Goal: Transaction & Acquisition: Purchase product/service

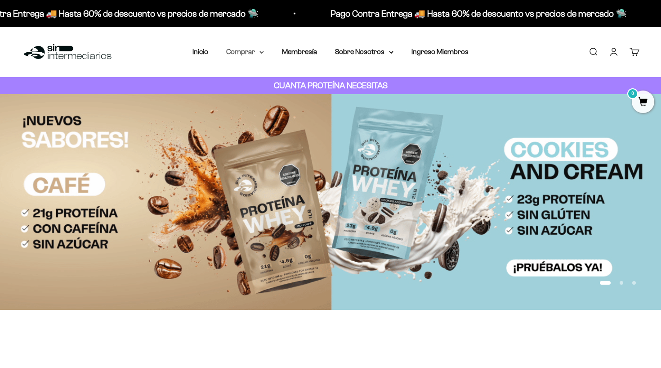
click at [247, 54] on summary "Comprar" at bounding box center [245, 52] width 38 height 12
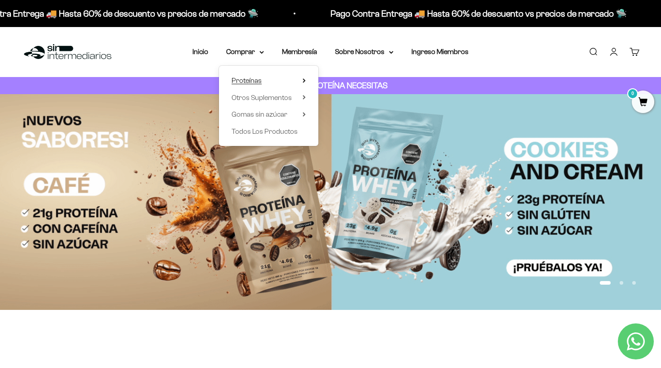
click at [254, 85] on span "Proteínas" at bounding box center [247, 81] width 30 height 12
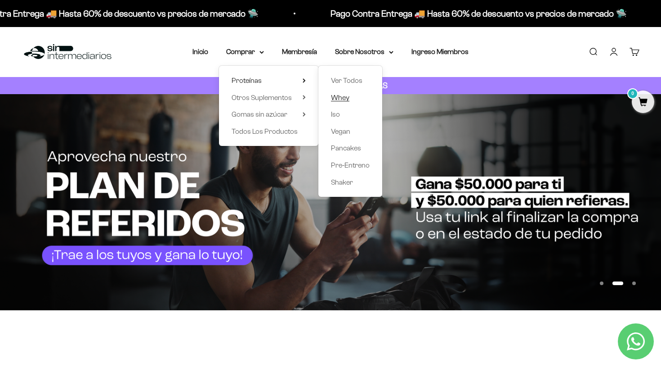
click at [338, 94] on span "Whey" at bounding box center [340, 98] width 18 height 8
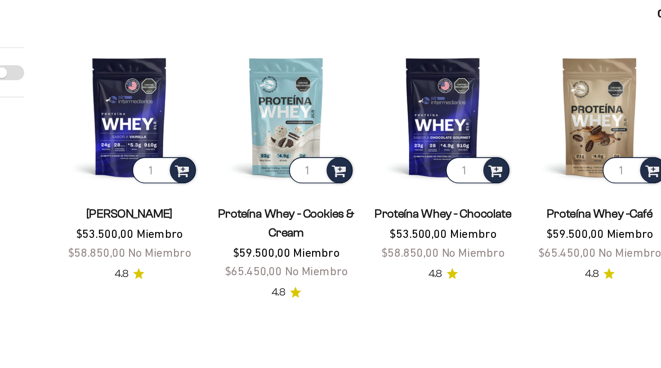
scroll to position [76, 0]
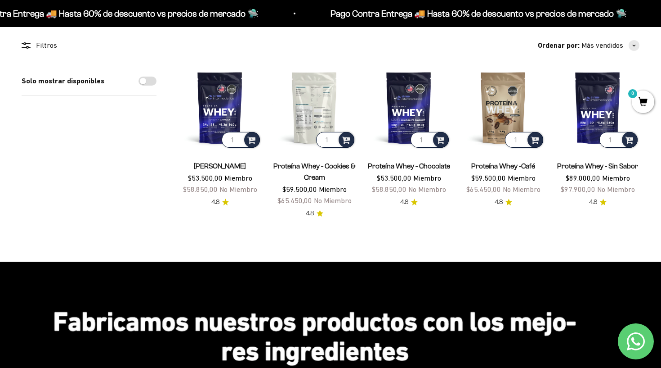
click at [312, 92] on img at bounding box center [315, 108] width 84 height 84
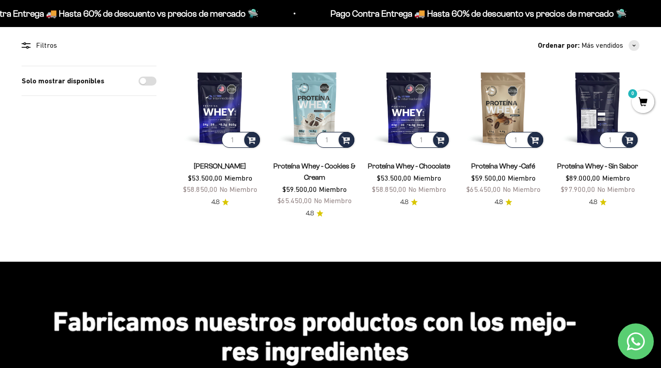
click at [587, 126] on img at bounding box center [598, 108] width 84 height 84
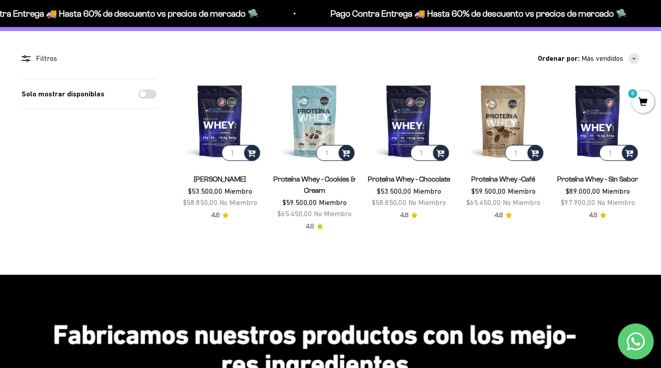
scroll to position [63, 0]
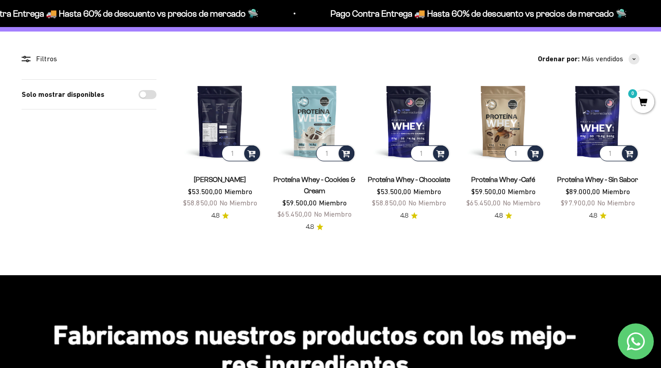
click at [195, 127] on img at bounding box center [220, 121] width 84 height 84
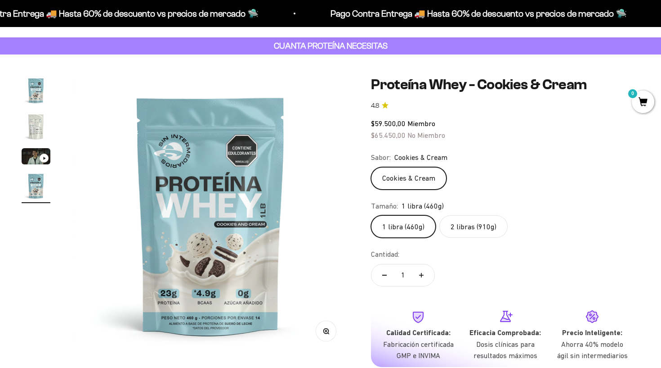
scroll to position [67, 0]
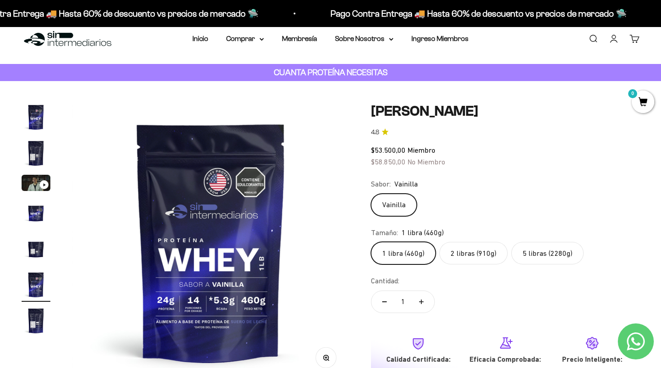
scroll to position [47, 0]
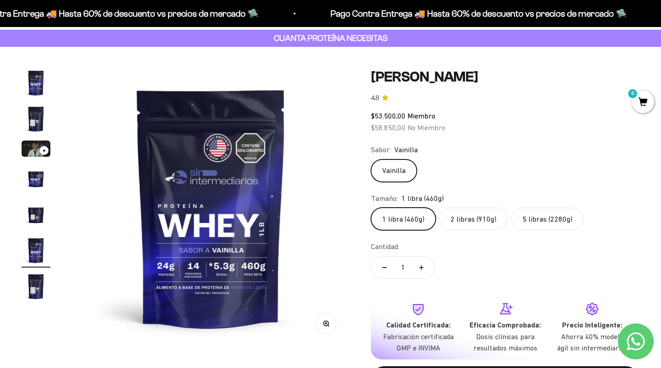
click at [468, 233] on safe-sticky "Proteína Whey - Vainilla 4.8 $53.500,00 Miembro $58.850,00 No Miembro Calidad d…" at bounding box center [505, 237] width 269 height 339
click at [473, 226] on label "2 libras (910g)" at bounding box center [473, 218] width 68 height 22
click at [371, 207] on input "2 libras (910g)" at bounding box center [371, 207] width 0 height 0
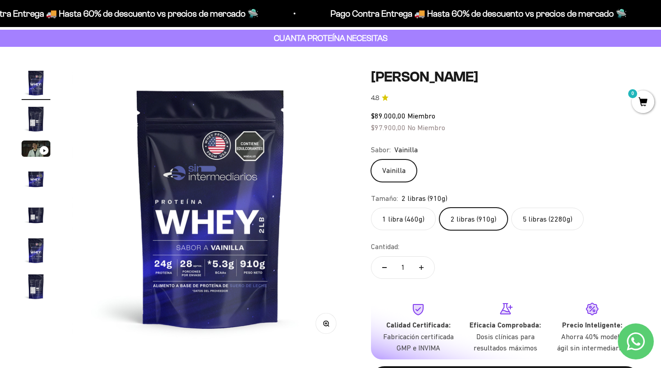
click at [520, 215] on label "5 libras (2280g)" at bounding box center [547, 218] width 72 height 22
click at [371, 207] on input "5 libras (2280g)" at bounding box center [371, 207] width 0 height 0
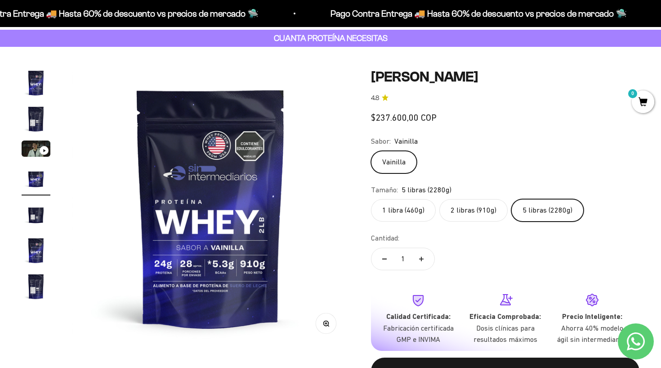
scroll to position [0, 865]
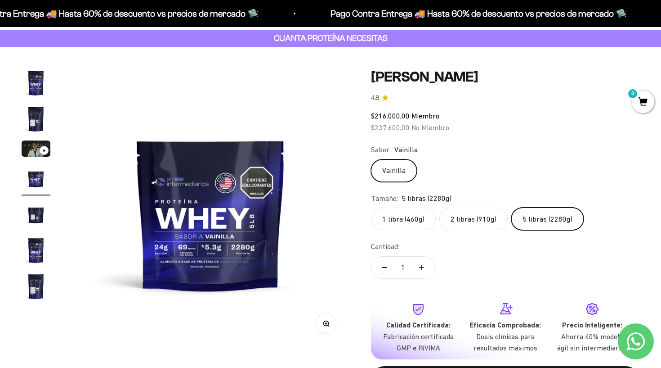
click at [459, 219] on label "2 libras (910g)" at bounding box center [473, 218] width 68 height 22
click at [371, 207] on input "2 libras (910g)" at bounding box center [371, 207] width 0 height 0
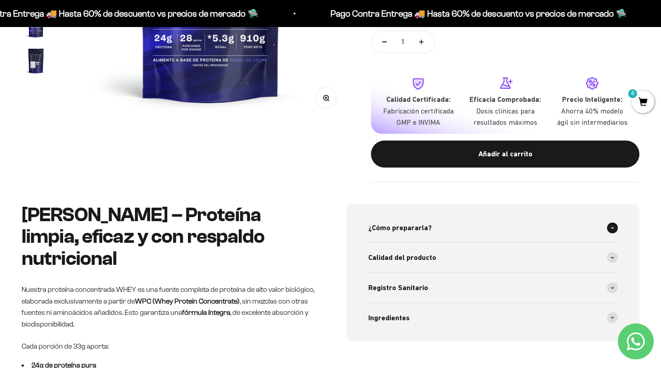
scroll to position [265, 0]
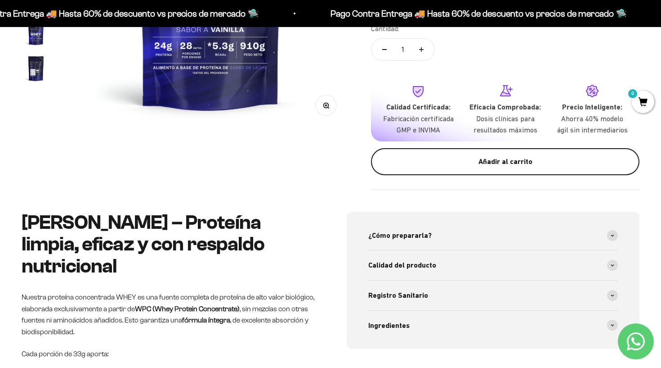
click at [447, 164] on button "Añadir al carrito" at bounding box center [505, 161] width 269 height 27
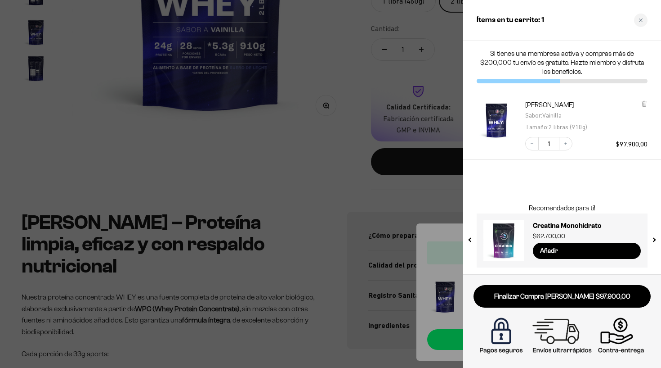
click at [650, 19] on div "Ítems en tu carrito: 1" at bounding box center [562, 20] width 198 height 41
click at [641, 19] on icon "Close cart" at bounding box center [641, 20] width 4 height 4
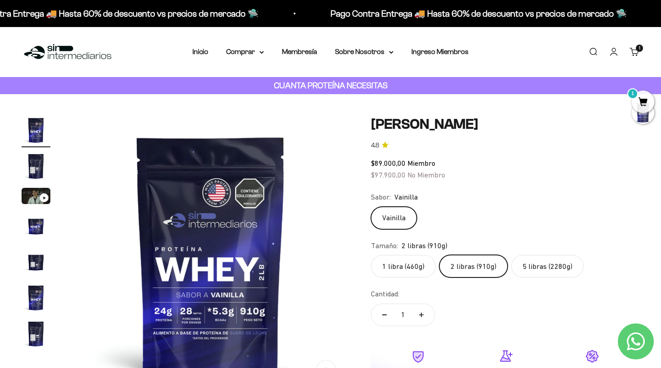
scroll to position [0, 0]
click at [253, 56] on summary "Comprar" at bounding box center [245, 52] width 38 height 12
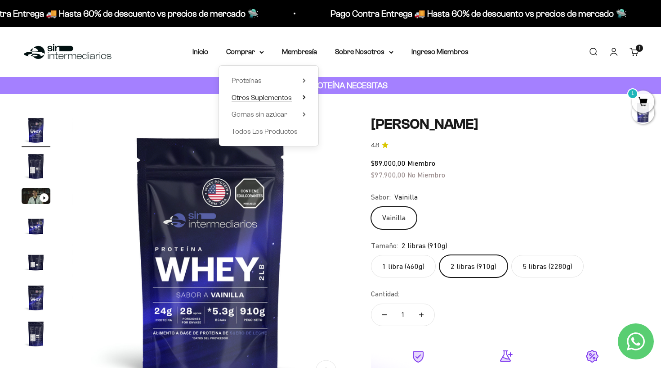
click at [269, 98] on span "Otros Suplementos" at bounding box center [262, 98] width 60 height 8
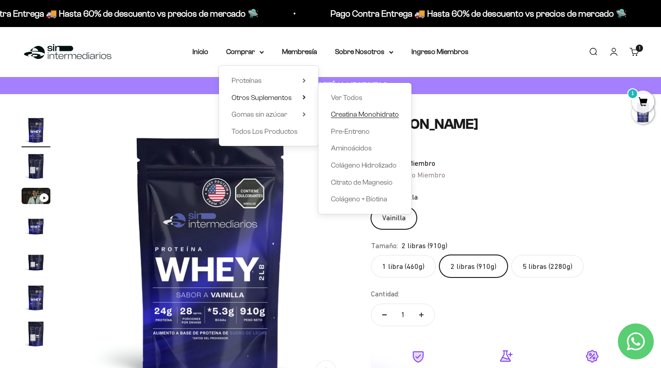
click at [345, 111] on span "Creatina Monohidrato" at bounding box center [365, 114] width 68 height 8
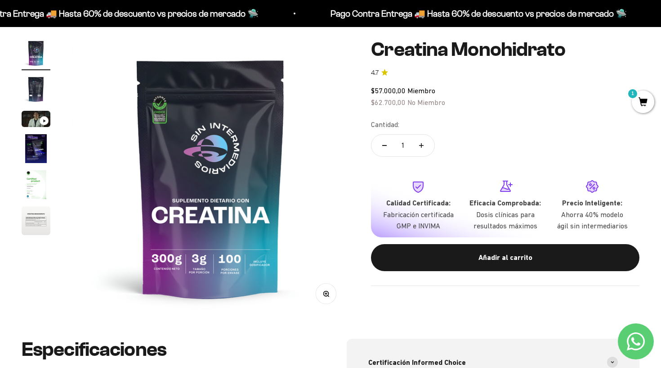
scroll to position [77, 0]
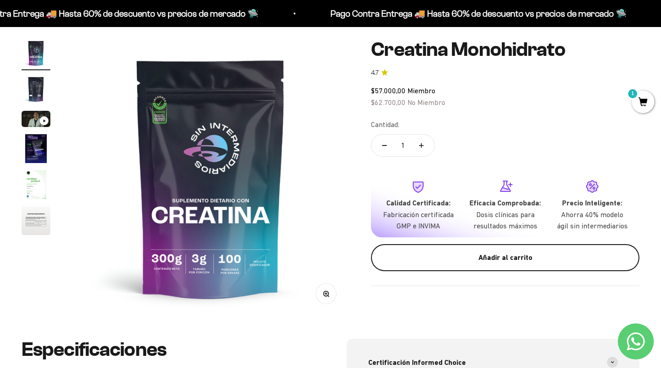
click at [431, 263] on button "Añadir al carrito" at bounding box center [505, 257] width 269 height 27
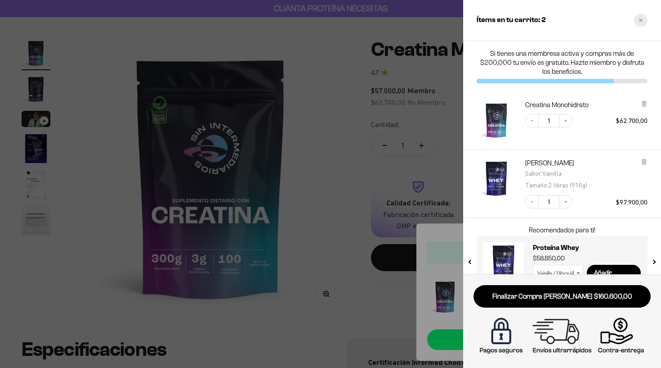
click at [639, 26] on div "Close cart" at bounding box center [640, 19] width 13 height 13
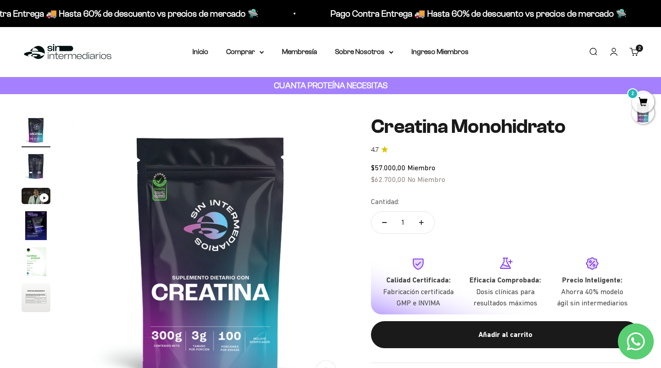
scroll to position [0, 0]
click at [241, 50] on summary "Comprar" at bounding box center [245, 52] width 38 height 12
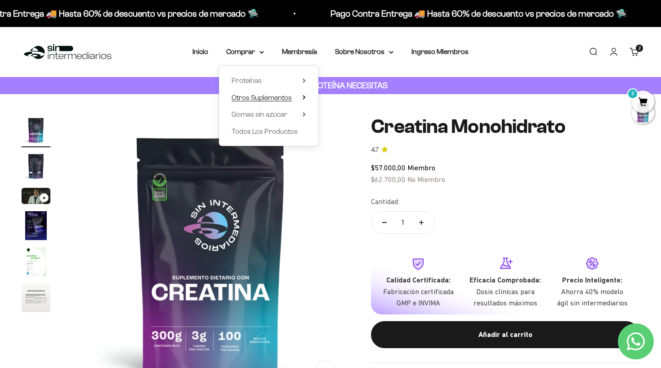
click at [255, 97] on span "Otros Suplementos" at bounding box center [262, 98] width 60 height 8
click at [282, 117] on span "Gomas sin azúcar" at bounding box center [260, 114] width 56 height 8
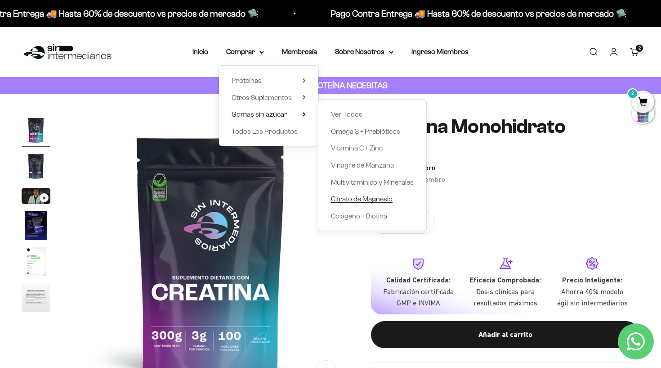
click at [341, 197] on span "Citrato de Magnesio" at bounding box center [362, 199] width 62 height 8
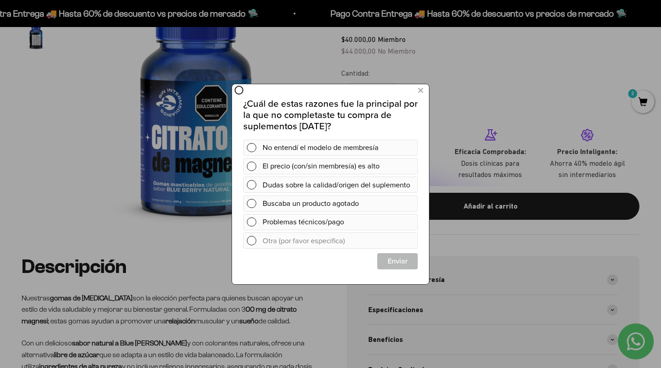
scroll to position [131, 0]
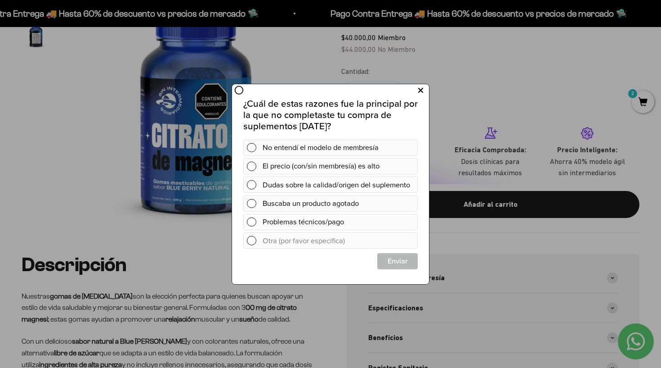
click at [419, 94] on icon at bounding box center [420, 90] width 5 height 12
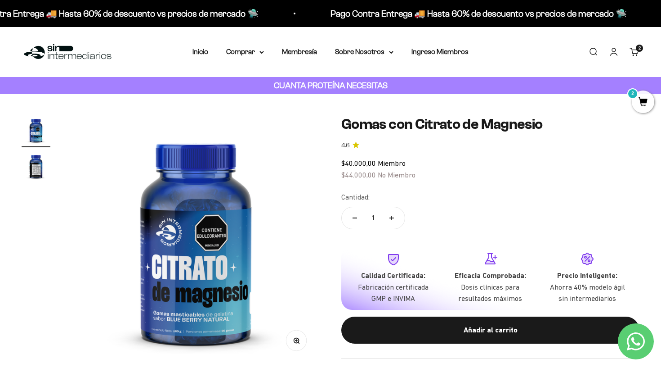
scroll to position [0, 0]
click at [246, 57] on summary "Comprar" at bounding box center [245, 52] width 38 height 12
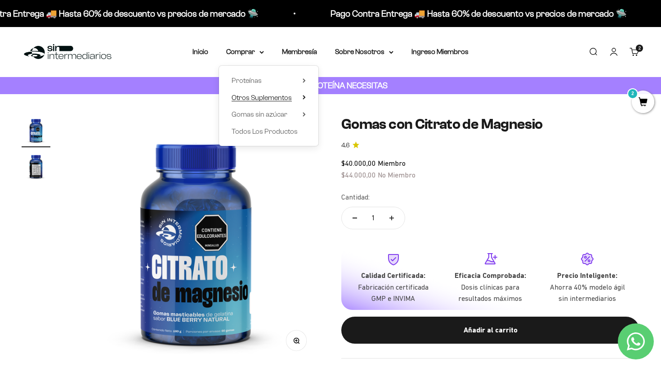
click at [288, 100] on span "Otros Suplementos" at bounding box center [262, 98] width 60 height 8
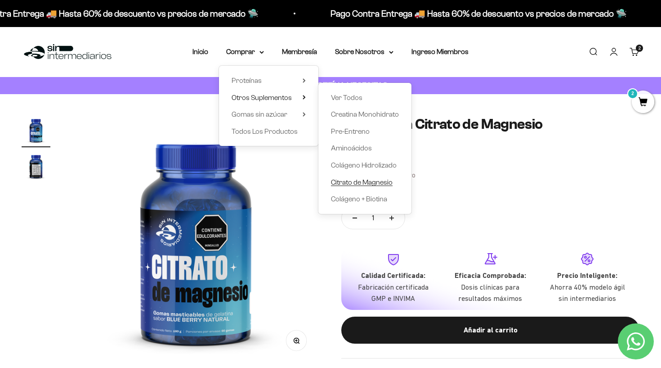
click at [333, 178] on span "Citrato de Magnesio" at bounding box center [362, 182] width 62 height 8
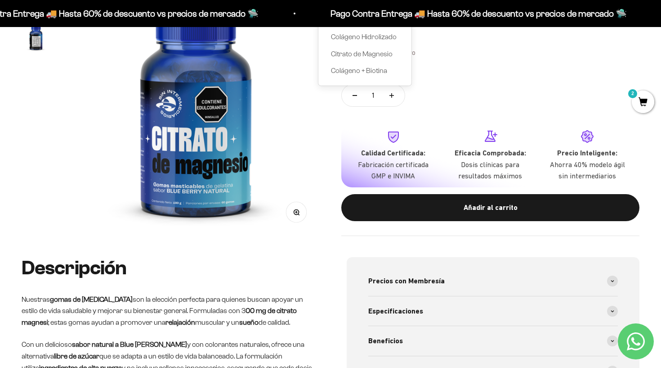
click at [495, 100] on div "Cantidad: 1" at bounding box center [490, 89] width 298 height 40
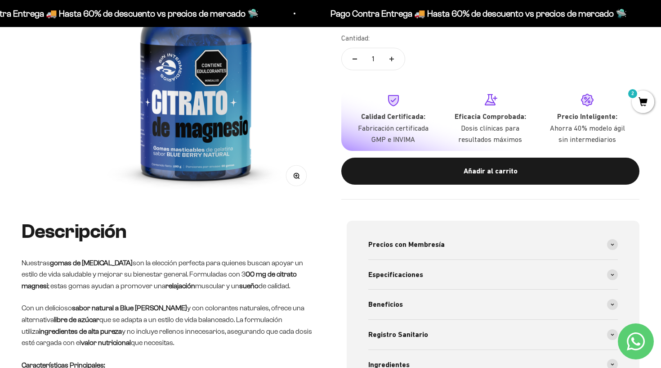
scroll to position [213, 0]
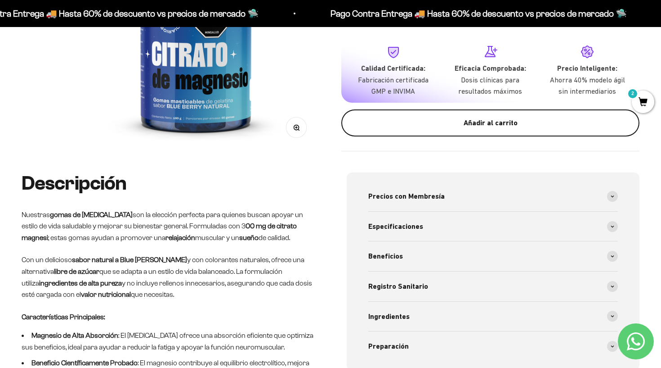
click at [462, 121] on div "Añadir al carrito" at bounding box center [490, 123] width 262 height 12
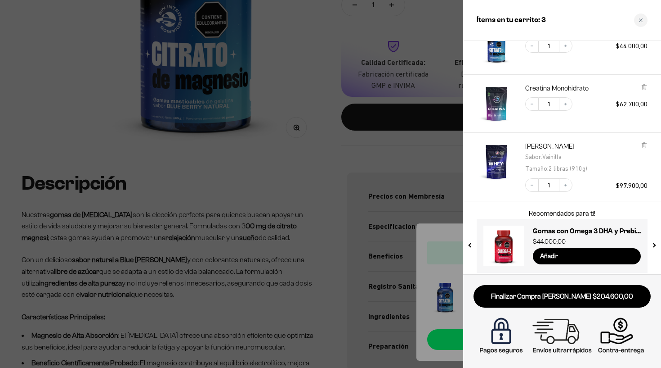
scroll to position [56, 0]
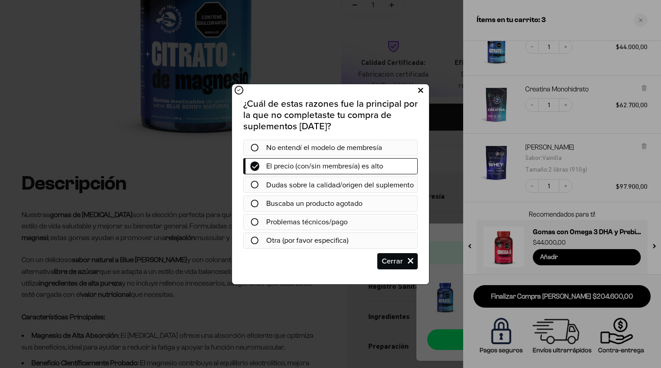
click at [423, 85] on icon at bounding box center [420, 90] width 5 height 12
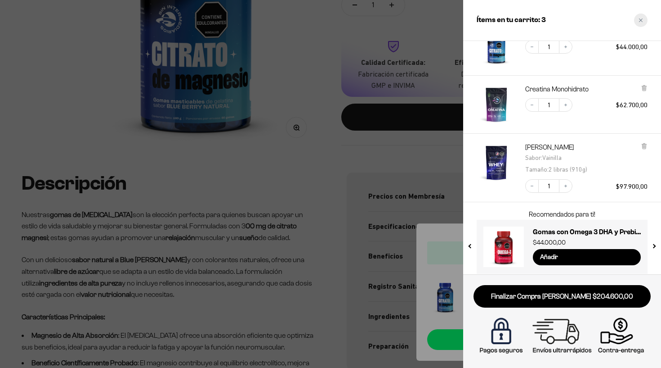
click at [646, 18] on div "Close cart" at bounding box center [640, 19] width 13 height 13
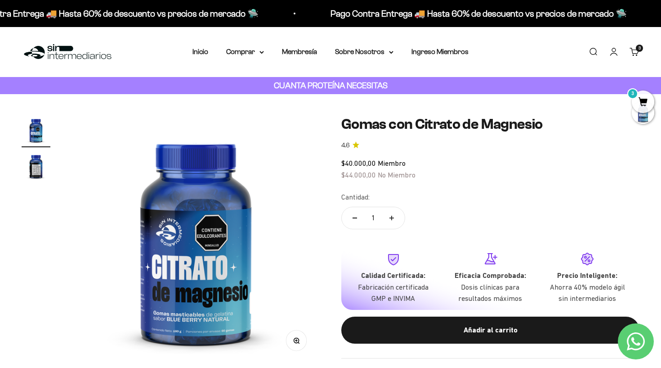
scroll to position [0, 0]
click at [250, 60] on div "Menú Buscar Inicio Comprar Proteínas Ver Todos Whey Iso Vegan Pancakes Pre-Entr…" at bounding box center [330, 52] width 661 height 50
click at [241, 54] on summary "Comprar" at bounding box center [245, 52] width 38 height 12
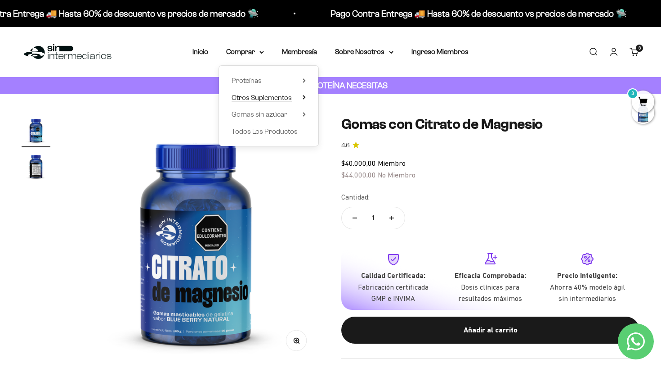
click at [270, 94] on span "Otros Suplementos" at bounding box center [262, 98] width 60 height 8
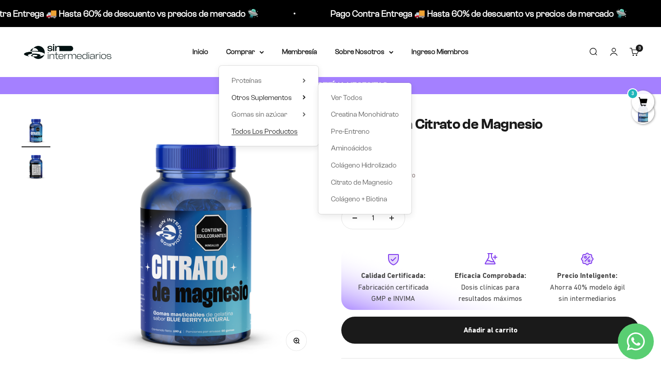
click at [260, 132] on span "Todos Los Productos" at bounding box center [265, 131] width 66 height 8
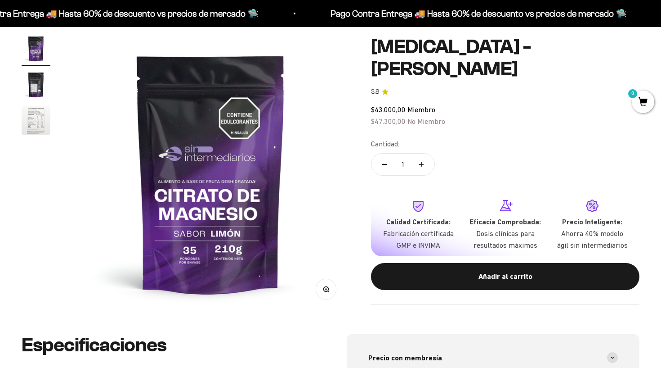
scroll to position [81, 0]
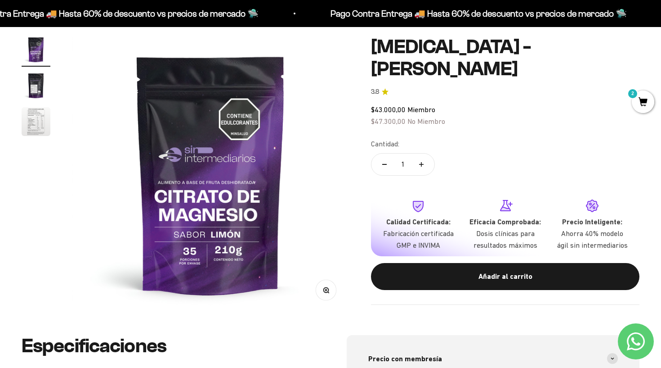
click at [36, 98] on img "Ir al artículo 2" at bounding box center [36, 85] width 29 height 29
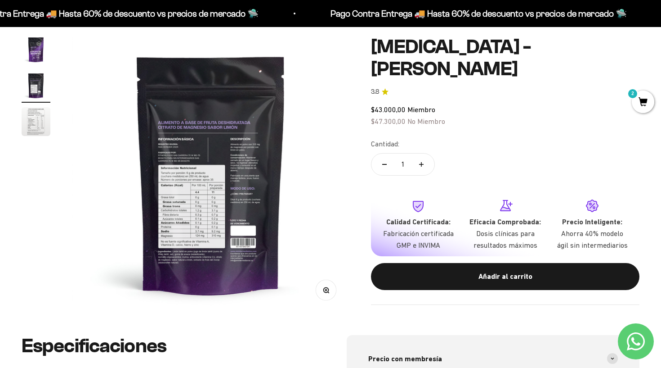
click at [38, 72] on img "Ir al artículo 2" at bounding box center [36, 85] width 29 height 29
click at [41, 51] on img "Ir al artículo 1" at bounding box center [36, 49] width 29 height 29
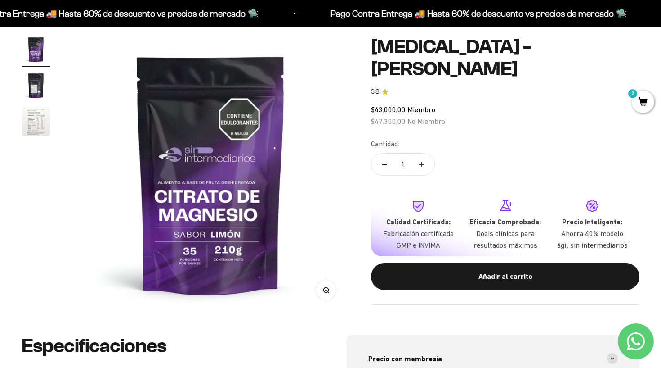
click at [38, 101] on button "Ir al artículo 2" at bounding box center [36, 86] width 29 height 31
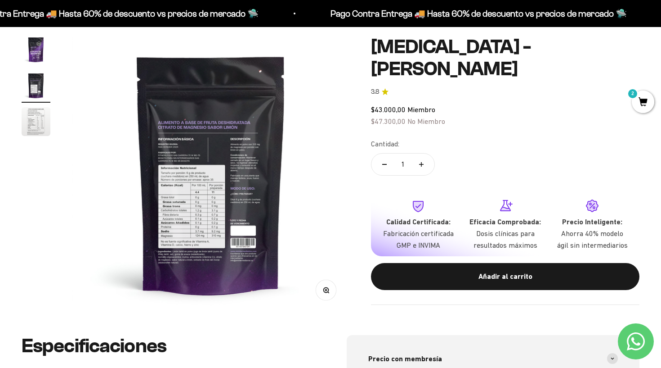
click at [41, 51] on img "Ir al artículo 1" at bounding box center [36, 49] width 29 height 29
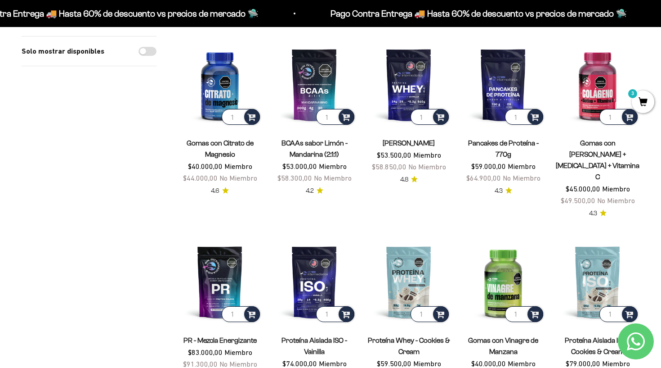
scroll to position [305, 0]
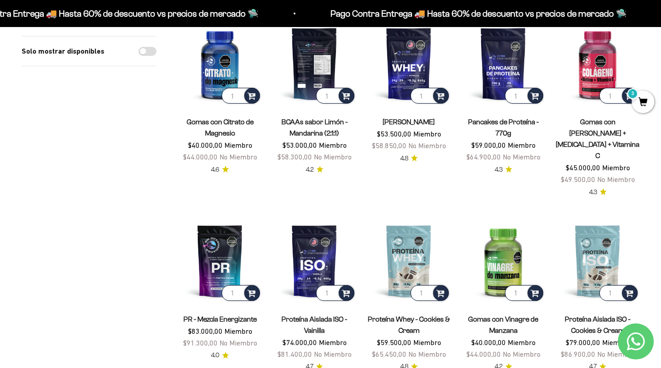
click at [322, 53] on img at bounding box center [315, 64] width 84 height 84
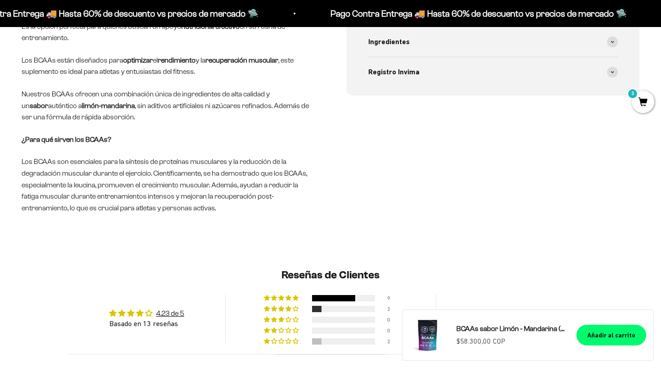
scroll to position [429, 0]
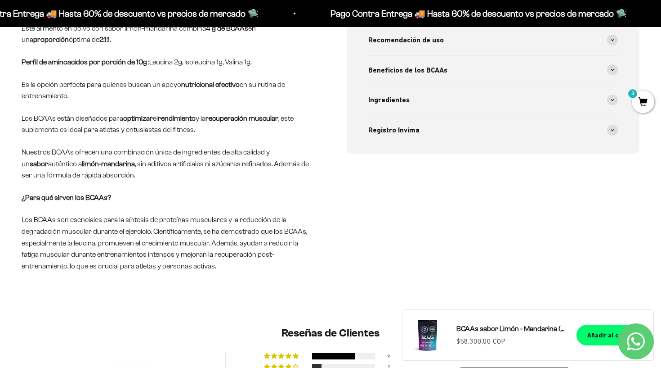
click at [134, 214] on p "Los BCAAs son esenciales para la síntesis de proteínas musculares y la reducció…" at bounding box center [168, 243] width 293 height 58
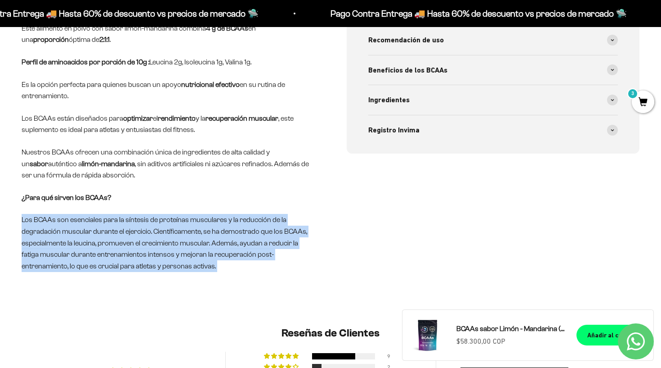
click at [104, 236] on p "Los BCAAs son esenciales para la síntesis de proteínas musculares y la reducció…" at bounding box center [168, 243] width 293 height 58
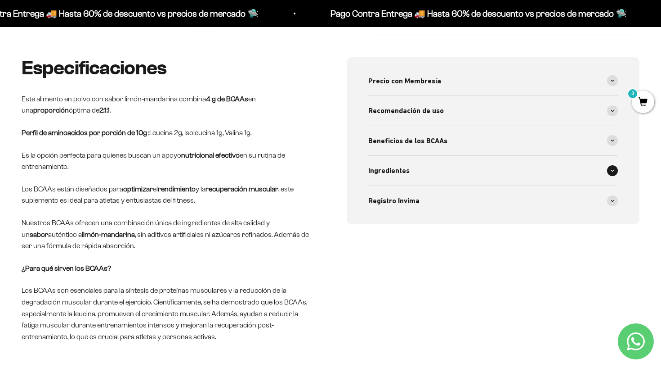
scroll to position [60, 0]
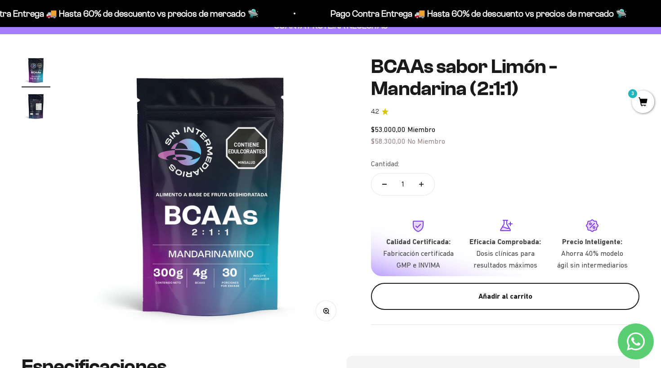
click at [472, 292] on div "Añadir al carrito" at bounding box center [505, 296] width 233 height 12
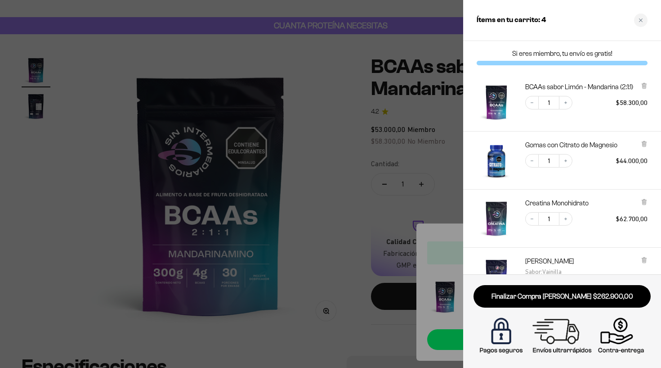
scroll to position [0, 0]
click at [350, 166] on div at bounding box center [330, 184] width 661 height 368
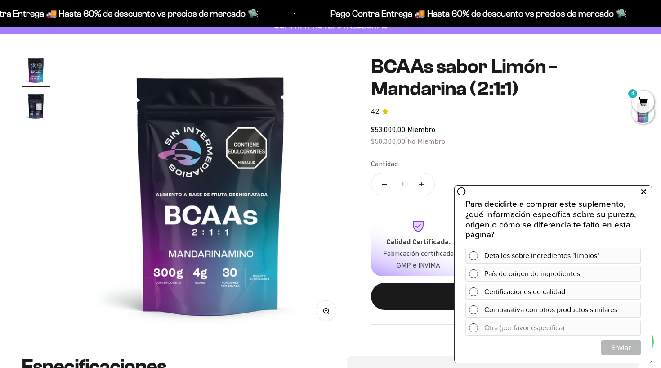
drag, startPoint x: 640, startPoint y: 188, endPoint x: 644, endPoint y: 185, distance: 4.9
click at [640, 188] on button at bounding box center [644, 191] width 16 height 14
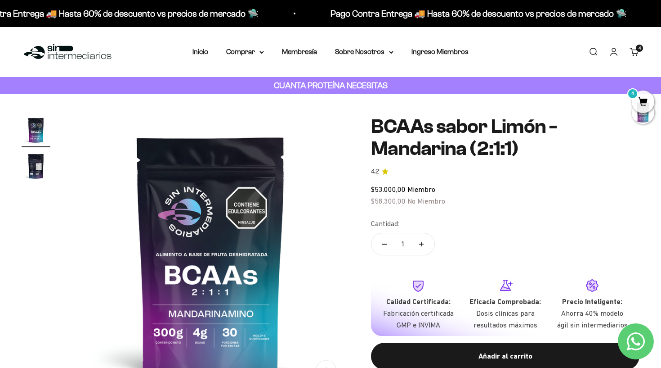
scroll to position [0, 0]
click at [645, 98] on span "4" at bounding box center [643, 101] width 22 height 22
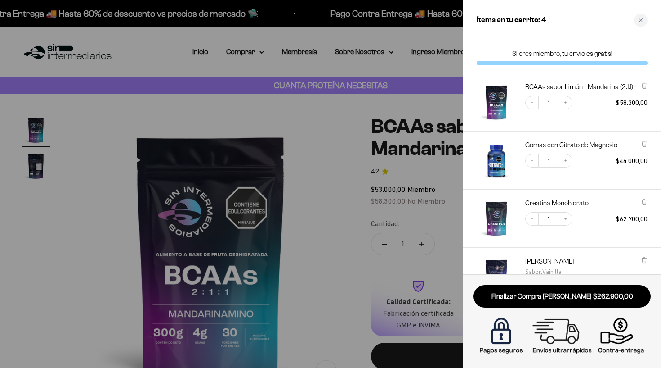
scroll to position [0, 0]
click at [400, 167] on div at bounding box center [330, 184] width 661 height 368
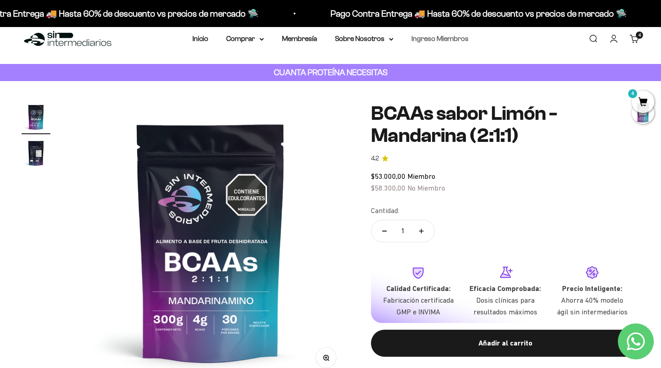
click at [426, 41] on link "Ingreso Miembros" at bounding box center [440, 39] width 57 height 8
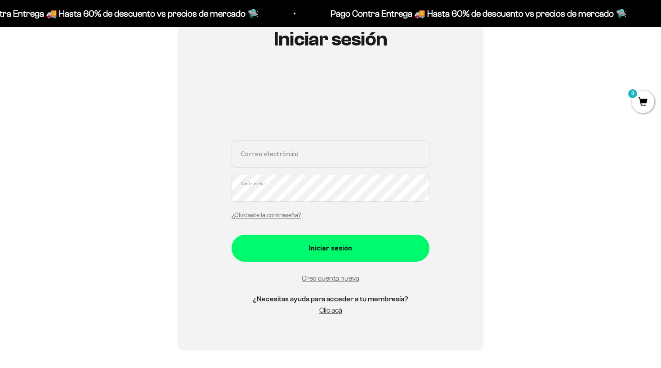
scroll to position [121, 0]
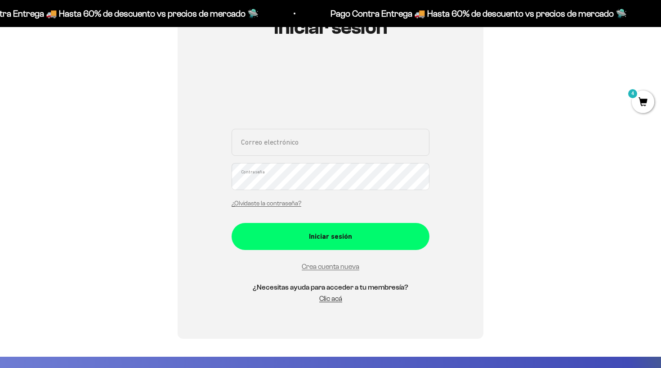
click at [301, 155] on div "Correo electrónico Contraseña ¿Olvidaste la contraseña?" at bounding box center [331, 171] width 198 height 84
drag, startPoint x: 307, startPoint y: 151, endPoint x: 319, endPoint y: 147, distance: 12.8
click at [307, 151] on input "Correo electrónico" at bounding box center [331, 142] width 198 height 27
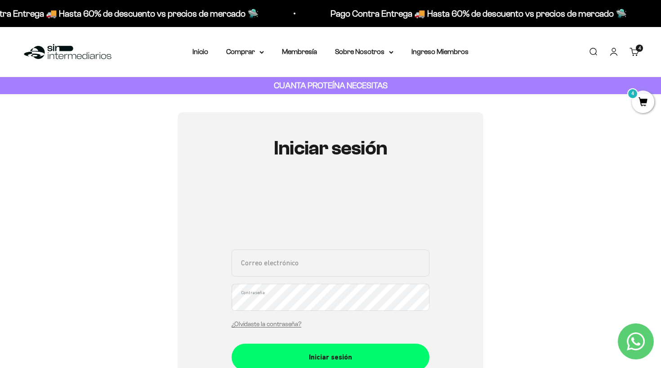
scroll to position [0, 0]
click at [612, 49] on link "Iniciar sesión" at bounding box center [614, 52] width 10 height 10
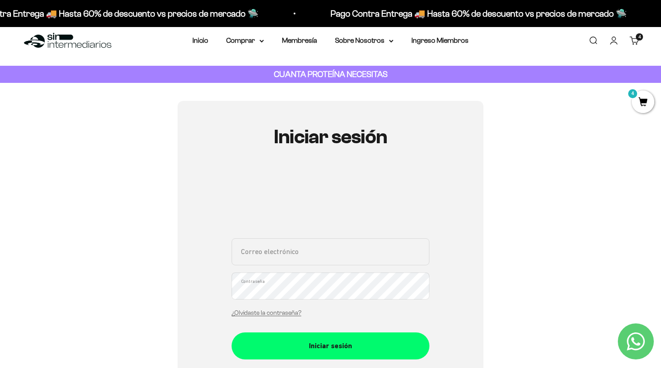
scroll to position [13, 0]
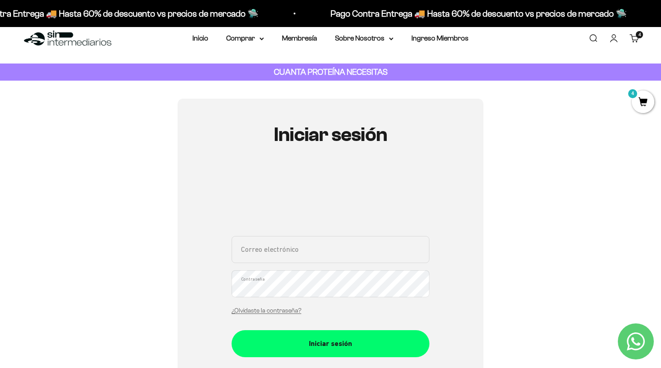
click at [640, 36] on link "Carrito 4 artículos 4" at bounding box center [635, 38] width 10 height 10
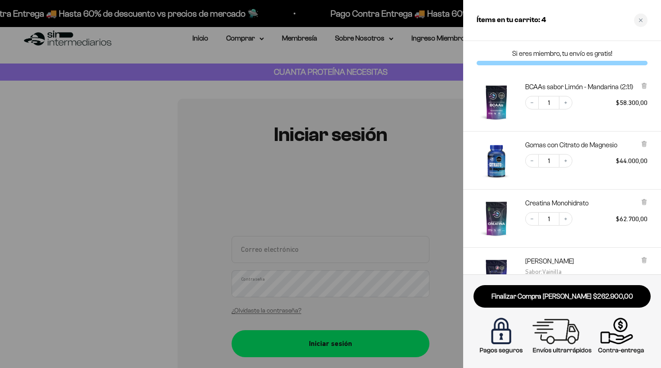
scroll to position [0, 0]
click at [320, 122] on div at bounding box center [330, 184] width 661 height 368
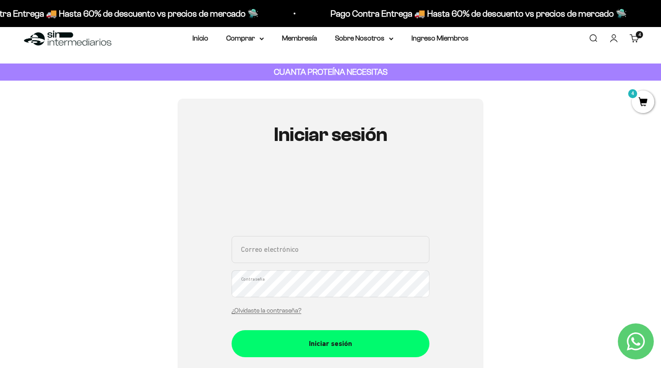
click at [635, 92] on mark "4" at bounding box center [633, 93] width 11 height 11
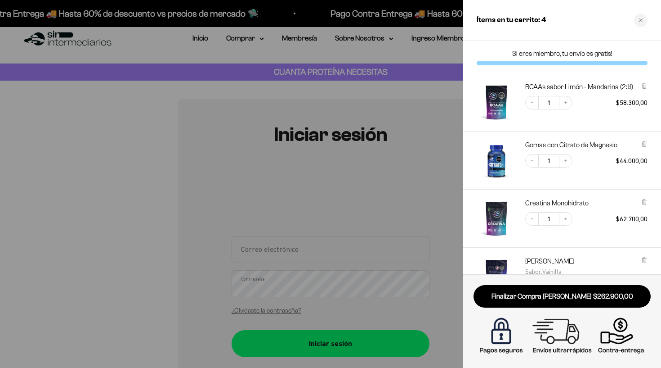
click at [593, 92] on div "Decrease quantity 1 Increase quantity $58.300,00" at bounding box center [581, 98] width 131 height 22
click at [612, 83] on link "BCAAs sabor Limón - Mandarina (2:1:1)" at bounding box center [579, 86] width 108 height 9
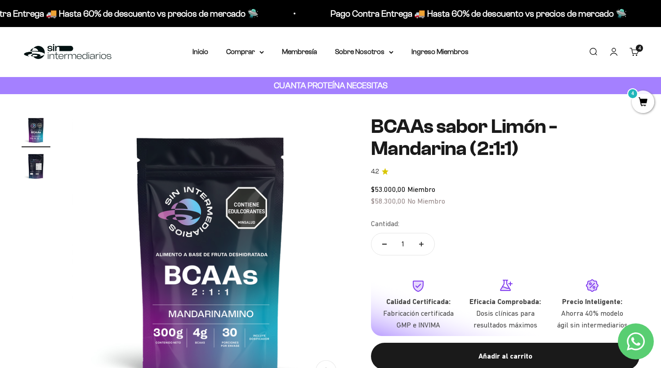
click at [642, 109] on span "4" at bounding box center [643, 101] width 22 height 22
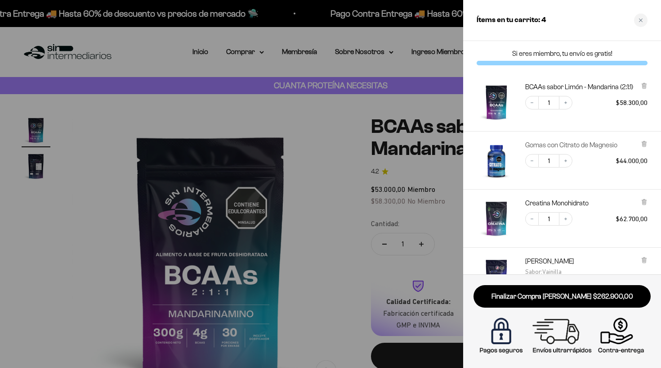
click at [532, 144] on link "Gomas con Citrato de Magnesio" at bounding box center [571, 144] width 92 height 9
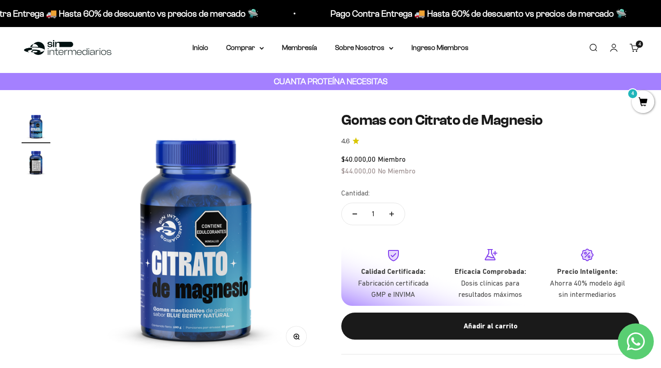
scroll to position [4, 0]
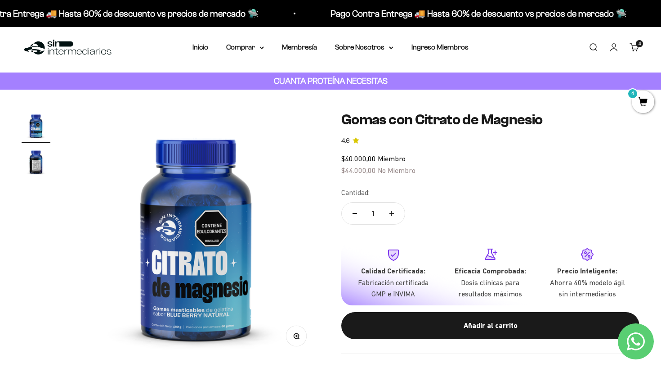
click at [634, 51] on link "Carrito 4 artículos 4" at bounding box center [635, 47] width 10 height 10
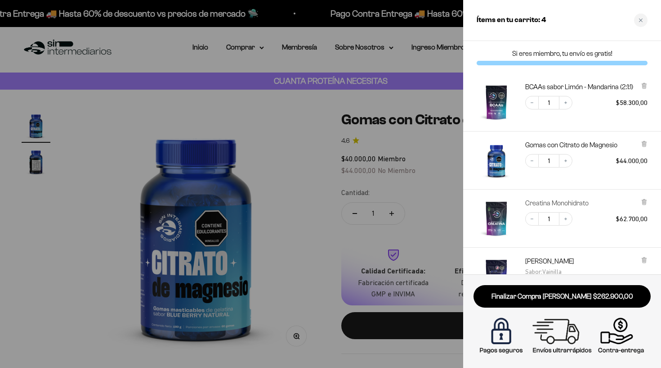
click at [525, 206] on link "Creatina Monohidrato" at bounding box center [556, 202] width 63 height 9
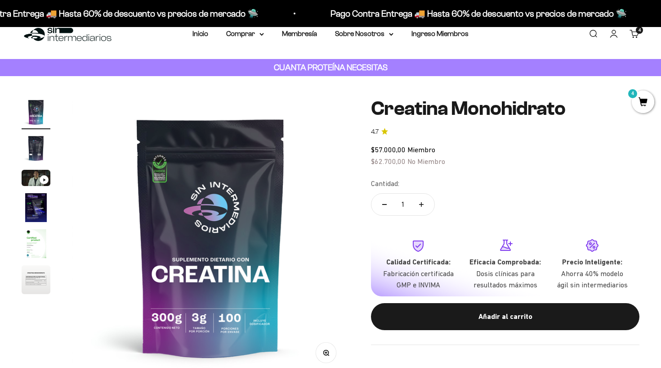
scroll to position [21, 0]
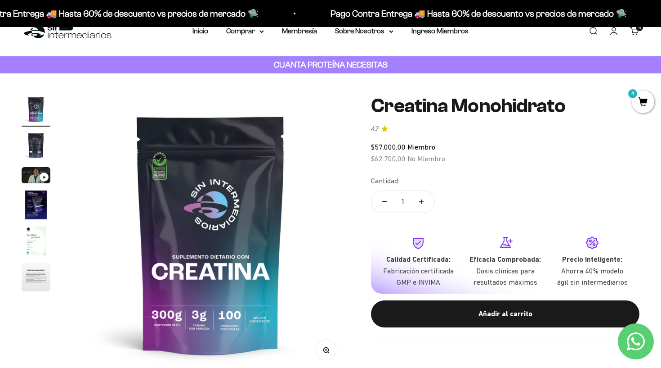
click at [645, 98] on span "4" at bounding box center [643, 101] width 22 height 22
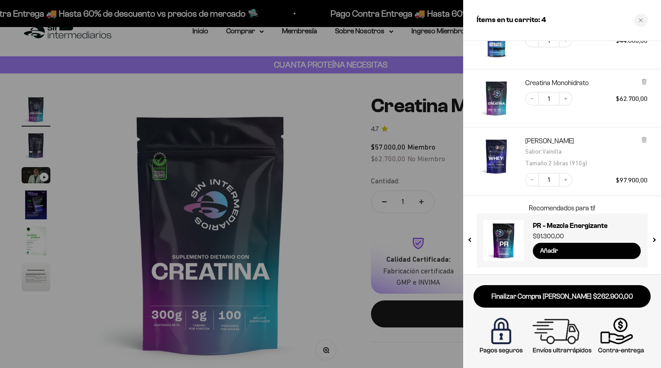
scroll to position [120, 0]
click at [555, 139] on link "[PERSON_NAME]" at bounding box center [554, 141] width 58 height 9
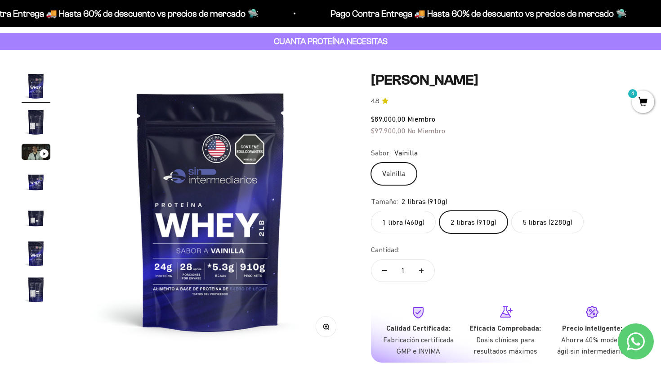
scroll to position [44, 0]
click at [646, 102] on span "4" at bounding box center [643, 101] width 22 height 22
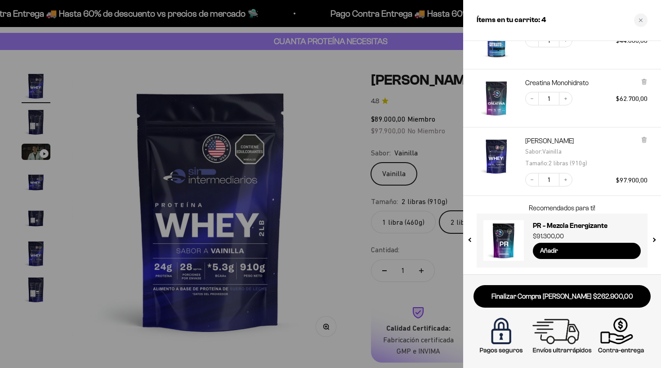
scroll to position [120, 0]
click at [439, 130] on div at bounding box center [330, 184] width 661 height 368
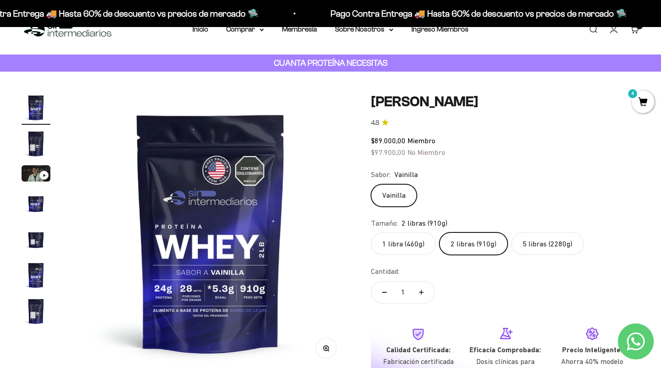
scroll to position [21, 0]
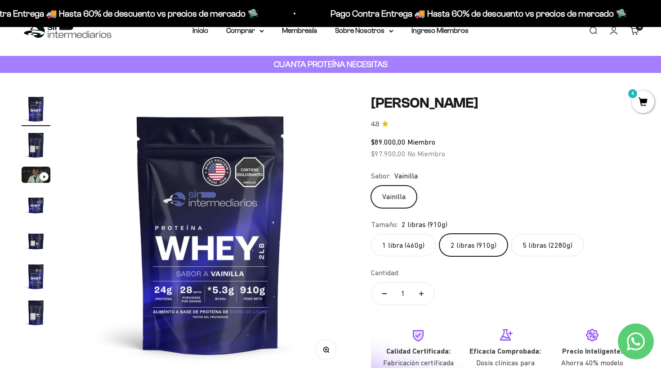
click at [522, 251] on label "5 libras (2280g)" at bounding box center [547, 244] width 72 height 22
click at [371, 233] on input "5 libras (2280g)" at bounding box center [371, 233] width 0 height 0
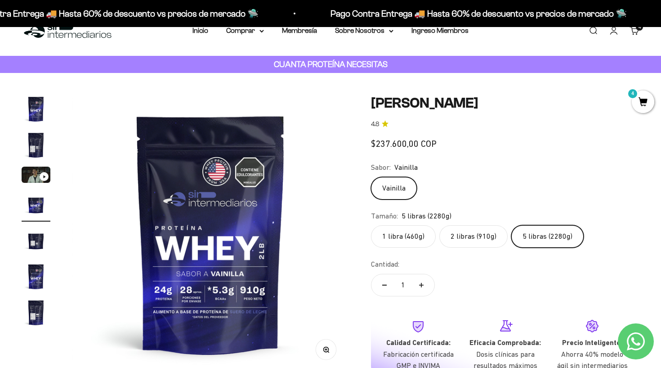
scroll to position [0, 865]
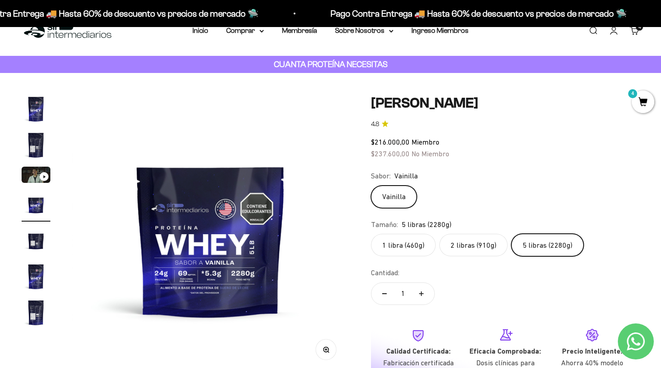
click at [478, 241] on label "2 libras (910g)" at bounding box center [473, 244] width 68 height 22
click at [371, 233] on input "2 libras (910g)" at bounding box center [371, 233] width 0 height 0
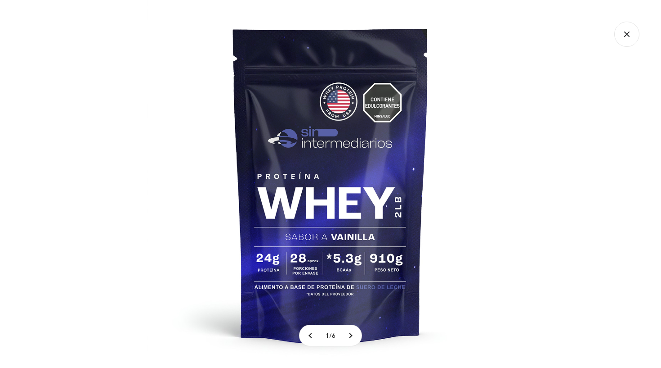
click at [263, 257] on img at bounding box center [331, 184] width 368 height 368
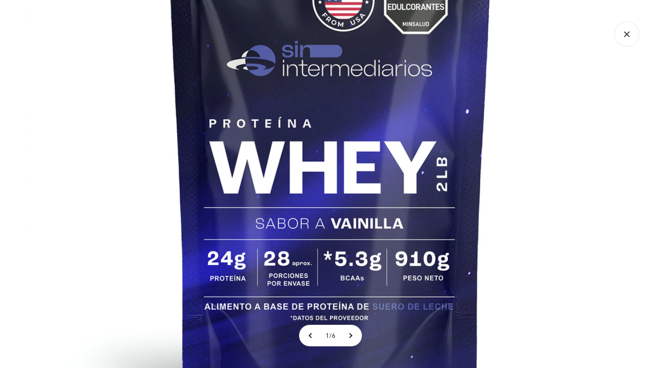
click at [359, 262] on img at bounding box center [330, 135] width 607 height 607
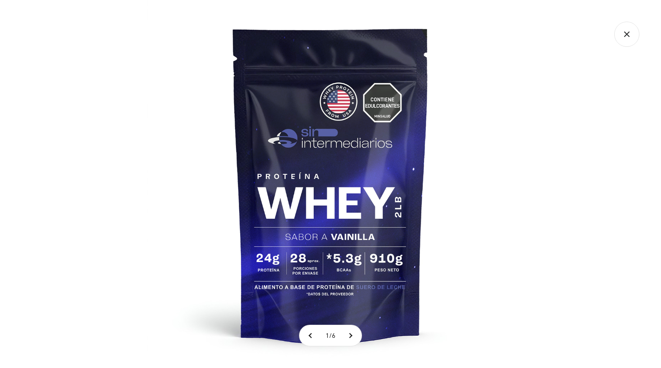
click at [503, 196] on img at bounding box center [331, 184] width 368 height 368
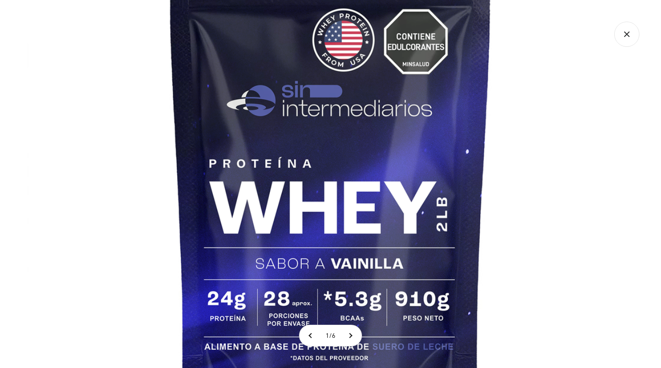
click at [503, 196] on img at bounding box center [330, 175] width 607 height 607
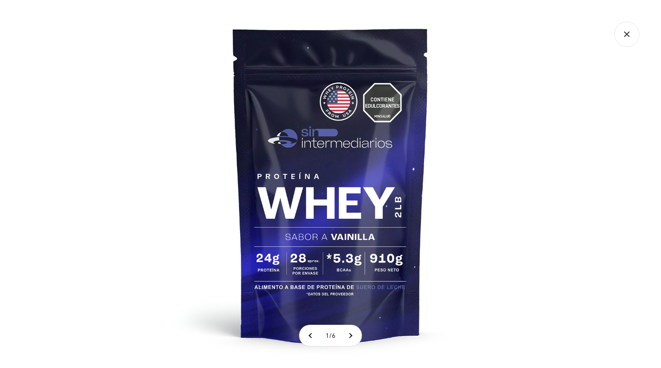
click at [594, 99] on div at bounding box center [330, 184] width 661 height 368
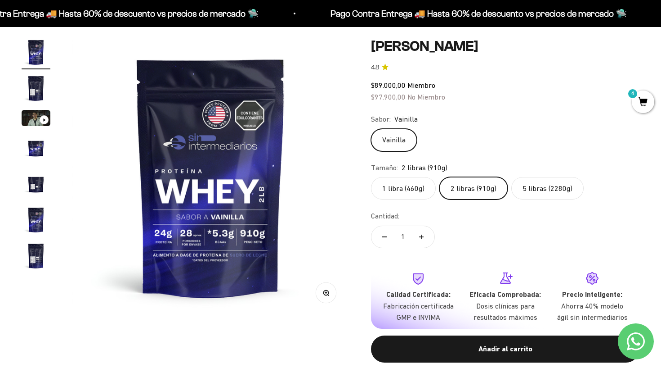
scroll to position [83, 0]
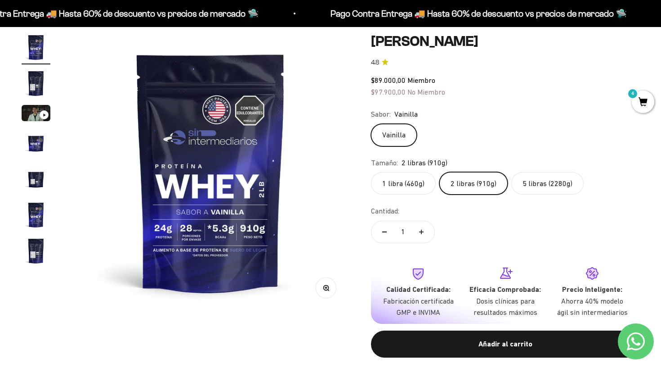
click at [532, 176] on label "5 libras (2280g)" at bounding box center [547, 183] width 72 height 22
click at [371, 172] on input "5 libras (2280g)" at bounding box center [371, 171] width 0 height 0
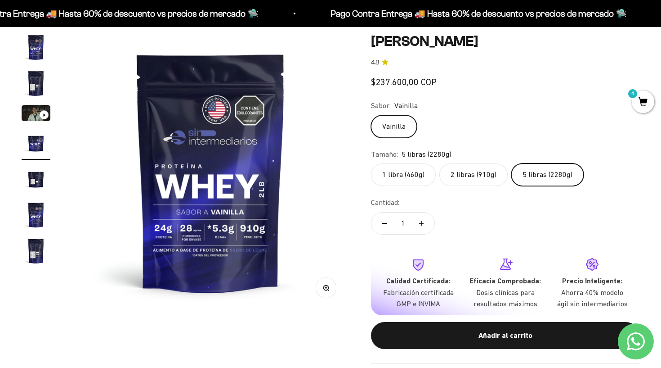
scroll to position [0, 865]
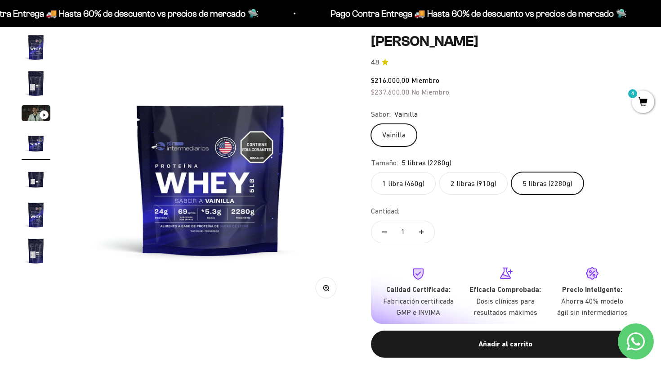
click at [182, 224] on img at bounding box center [211, 172] width 278 height 278
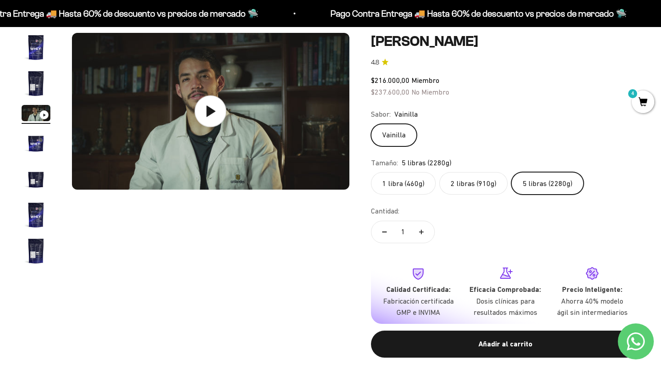
click at [204, 110] on icon at bounding box center [210, 110] width 31 height 31
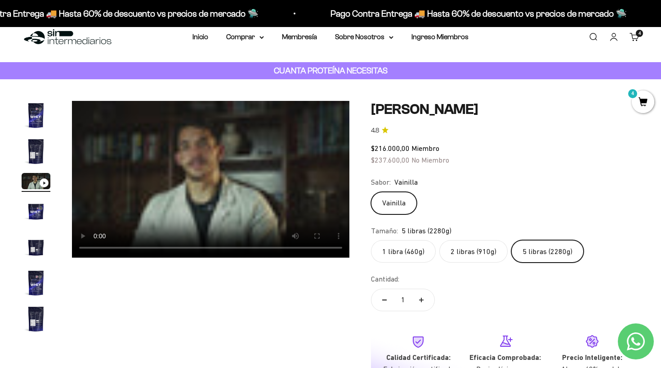
scroll to position [14, 0]
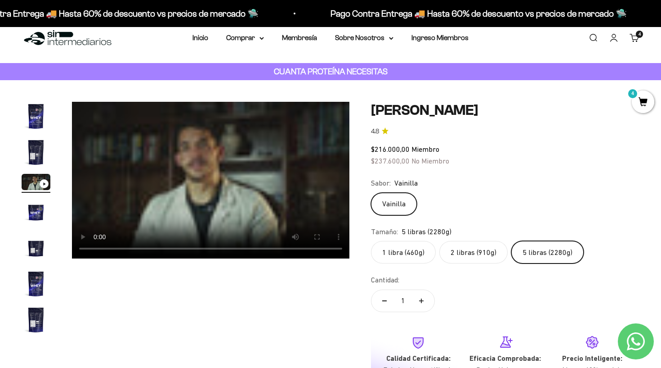
click at [211, 187] on video "Proteína Whey - Vainilla" at bounding box center [211, 180] width 278 height 157
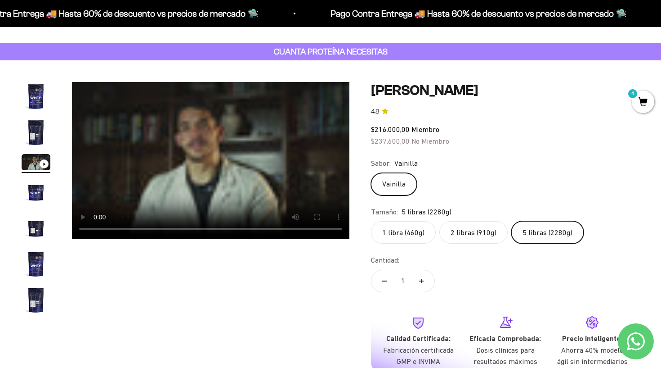
scroll to position [36, 0]
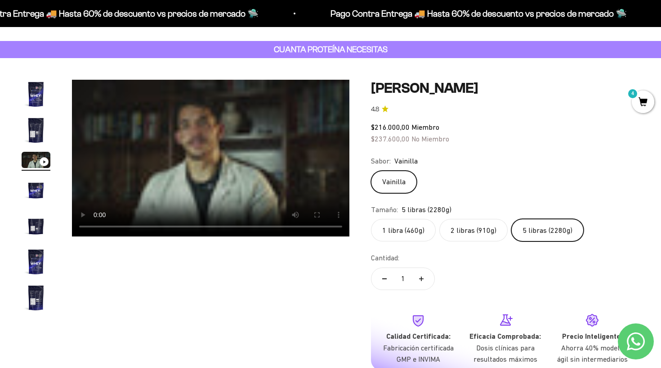
click at [202, 117] on video "Proteína Whey - Vainilla" at bounding box center [211, 158] width 278 height 157
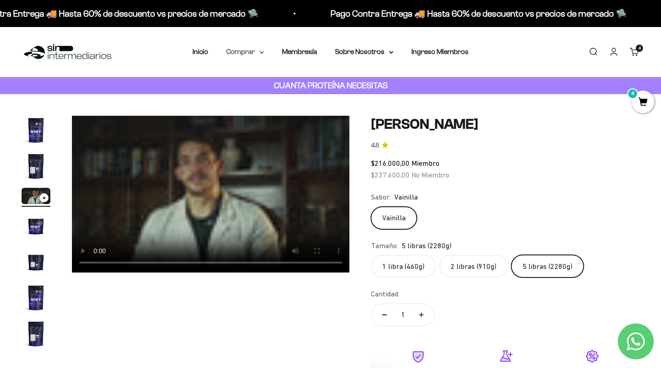
scroll to position [0, 0]
click at [247, 47] on summary "Comprar" at bounding box center [245, 52] width 38 height 12
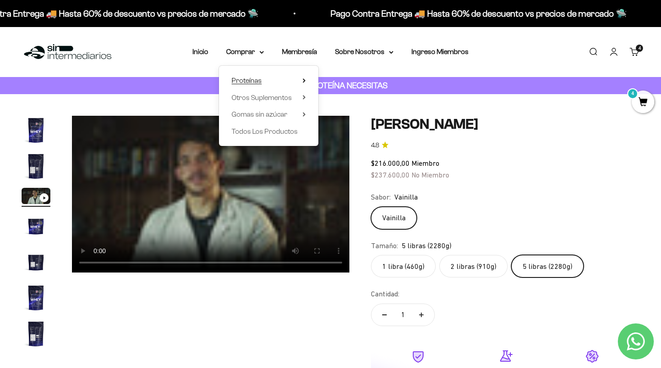
click at [251, 81] on span "Proteínas" at bounding box center [247, 80] width 30 height 8
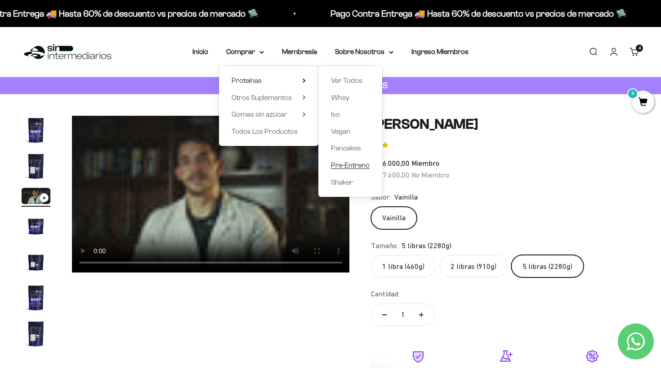
click at [340, 165] on span "Pre-Entreno" at bounding box center [350, 165] width 39 height 8
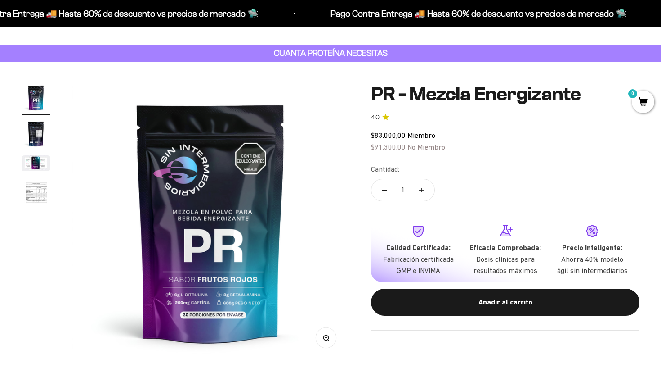
scroll to position [34, 0]
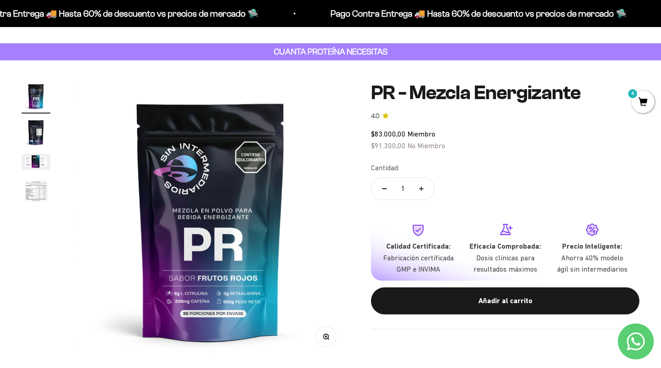
click at [37, 169] on img "Ir al artículo 3" at bounding box center [36, 162] width 29 height 16
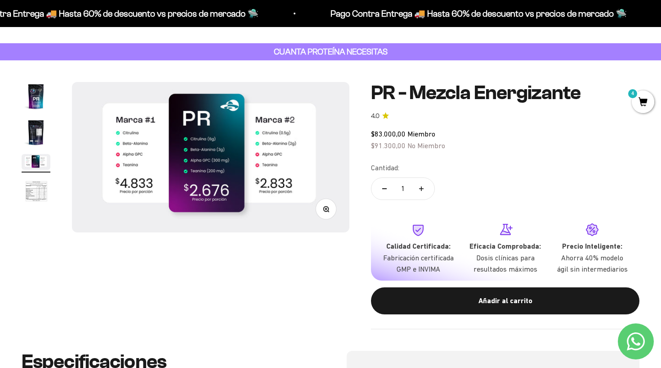
click at [45, 131] on img "Ir al artículo 2" at bounding box center [36, 132] width 29 height 29
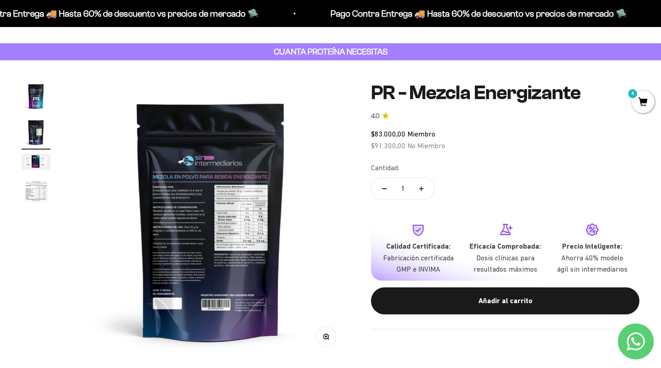
click at [198, 230] on img at bounding box center [211, 221] width 278 height 278
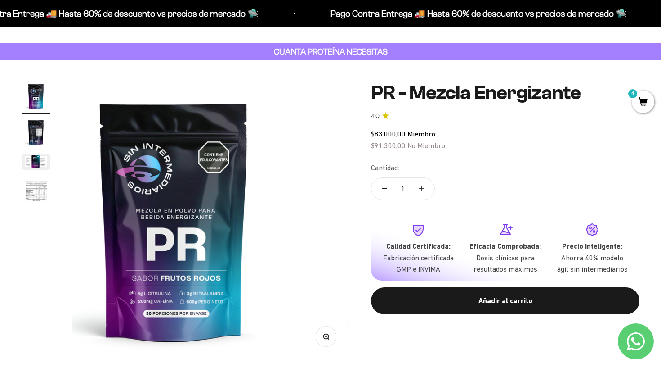
scroll to position [0, 0]
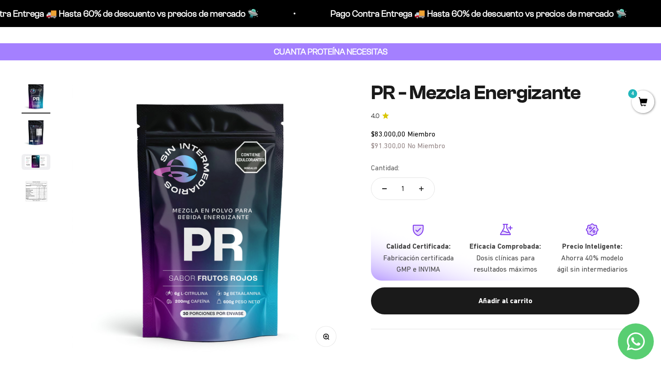
click at [237, 237] on img at bounding box center [211, 221] width 278 height 278
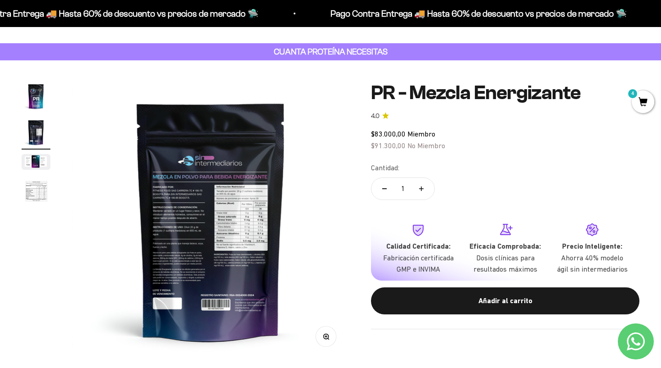
click at [254, 231] on img at bounding box center [211, 221] width 278 height 278
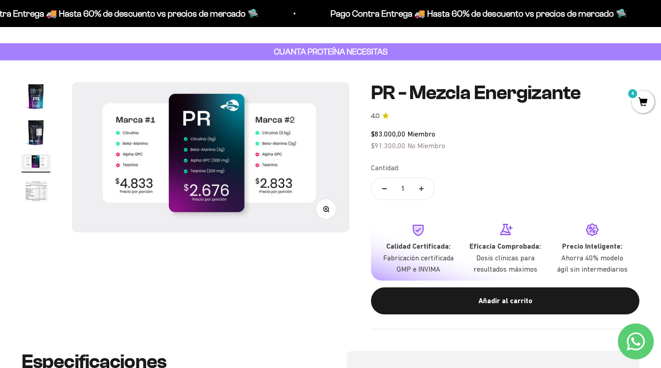
click at [88, 192] on img at bounding box center [211, 157] width 278 height 150
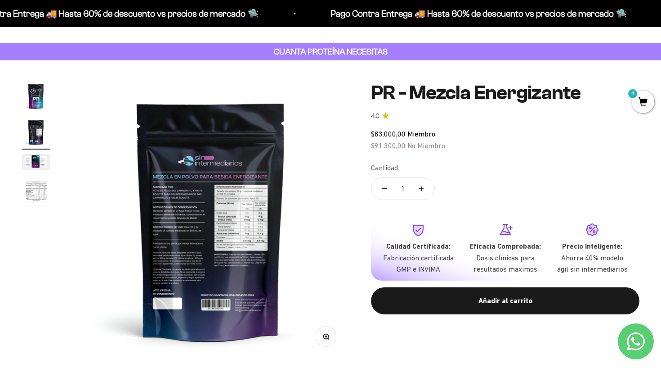
click at [328, 346] on img at bounding box center [211, 221] width 278 height 278
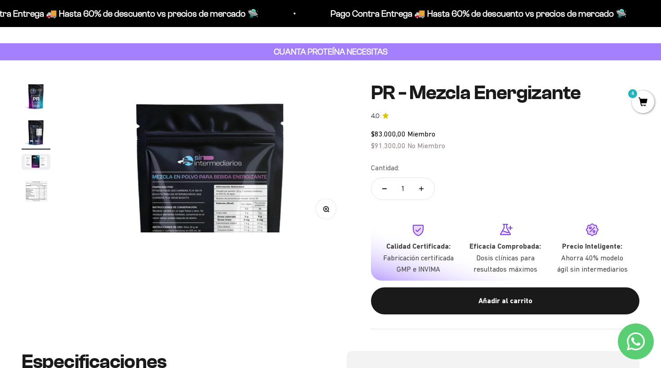
scroll to position [0, 288]
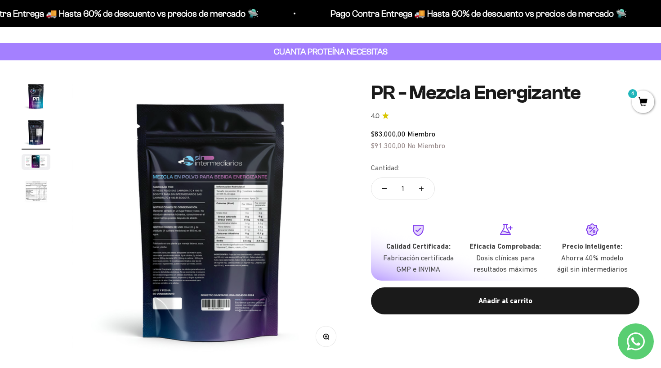
click at [329, 336] on icon "button" at bounding box center [326, 336] width 6 height 6
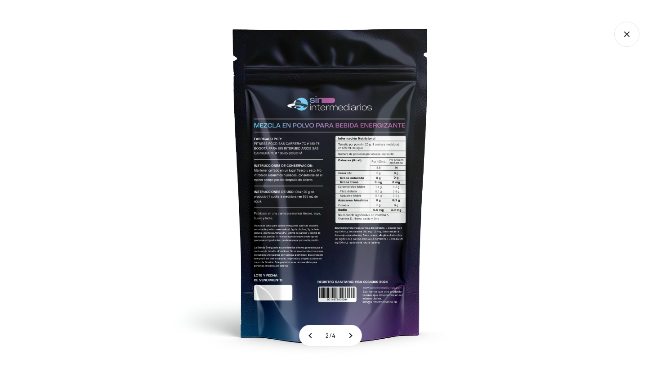
click at [281, 141] on img at bounding box center [331, 184] width 368 height 368
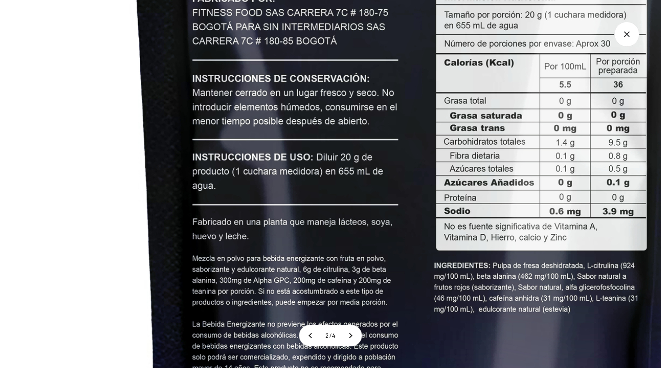
click at [304, 57] on img at bounding box center [422, 134] width 1102 height 1102
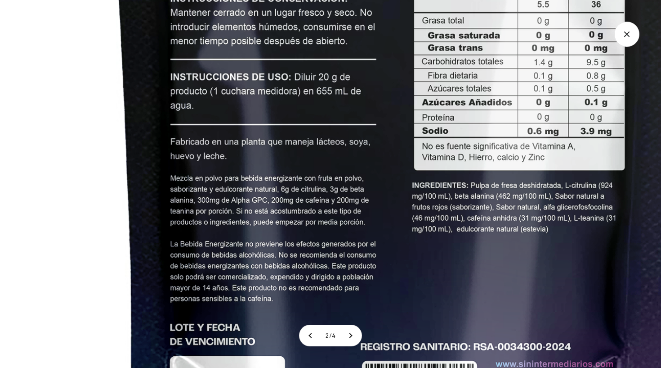
click at [271, 28] on img at bounding box center [400, 53] width 1102 height 1102
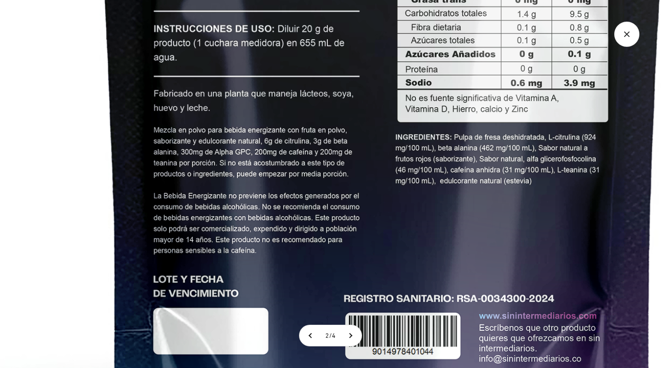
click at [209, 78] on img at bounding box center [384, 5] width 1102 height 1102
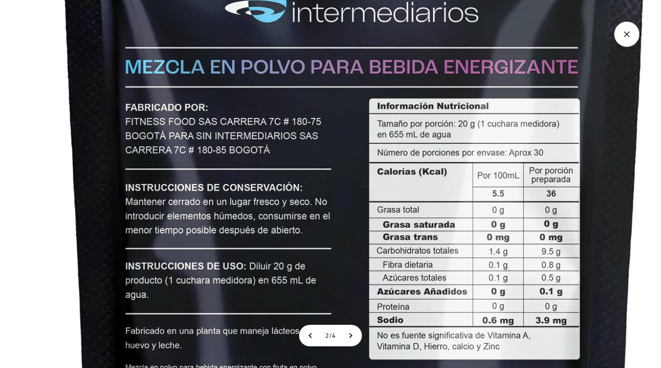
click at [179, 367] on img at bounding box center [355, 242] width 1102 height 1102
click at [631, 47] on img at bounding box center [355, 242] width 1102 height 1102
